Goal: Navigation & Orientation: Find specific page/section

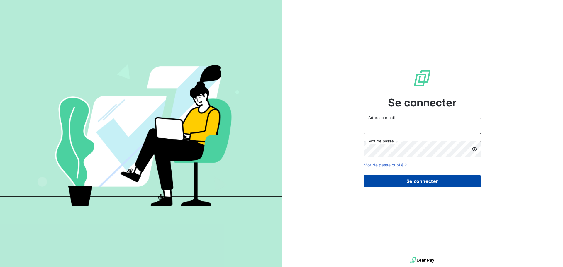
type input "[PERSON_NAME][EMAIL_ADDRESS][DOMAIN_NAME]"
click at [429, 184] on button "Se connecter" at bounding box center [422, 181] width 117 height 12
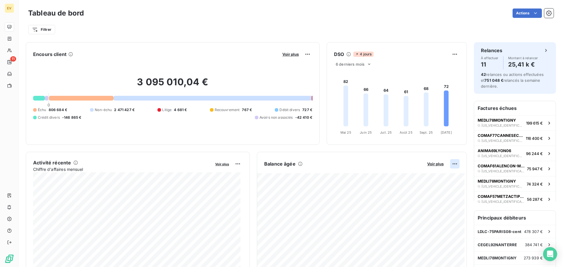
click at [449, 164] on html "EV 11 Tableau de bord Actions Filtrer Encours client Voir plus 3 095 010,04 € 0…" at bounding box center [281, 133] width 563 height 267
click at [437, 177] on div "Exporter" at bounding box center [436, 176] width 33 height 9
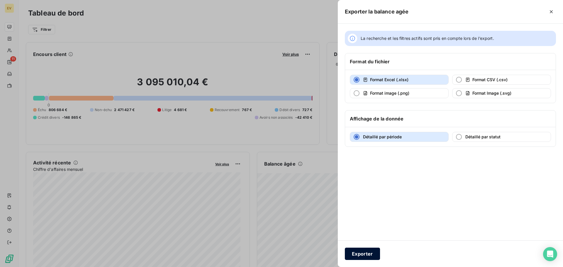
click at [371, 253] on button "Exporter" at bounding box center [362, 254] width 35 height 12
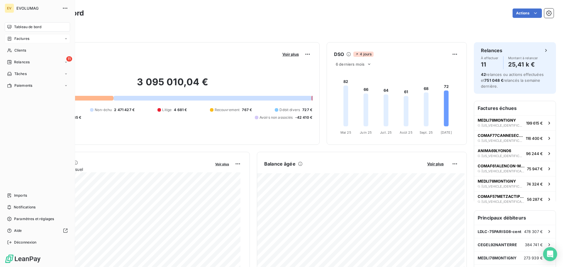
click at [25, 42] on div "Factures" at bounding box center [37, 38] width 65 height 9
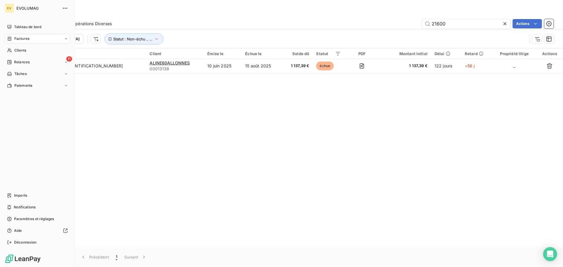
click at [26, 8] on span "EVOLUMAG" at bounding box center [37, 8] width 42 height 5
click at [64, 8] on icon "button" at bounding box center [65, 8] width 6 height 6
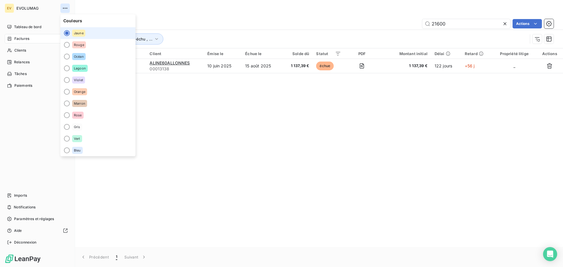
click at [64, 8] on icon "button" at bounding box center [65, 8] width 6 height 6
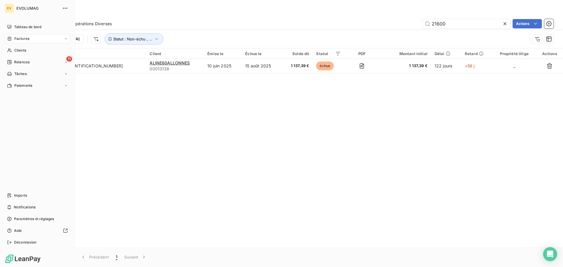
click at [11, 10] on div "EV" at bounding box center [9, 8] width 9 height 9
click at [37, 24] on div "Tableau de bord" at bounding box center [37, 26] width 65 height 9
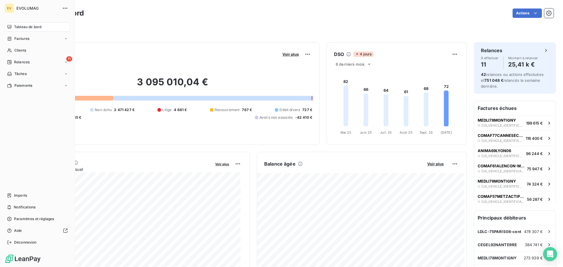
click at [22, 257] on img at bounding box center [23, 258] width 36 height 9
click at [20, 194] on span "Imports" at bounding box center [20, 195] width 13 height 5
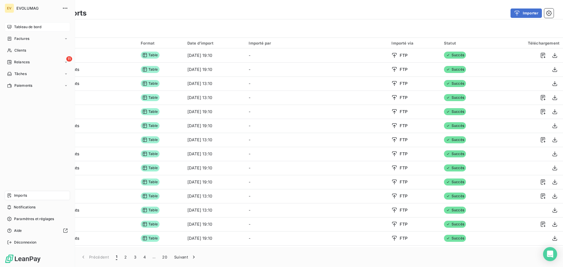
click at [32, 25] on span "Tableau de bord" at bounding box center [27, 26] width 27 height 5
